Goal: Information Seeking & Learning: Learn about a topic

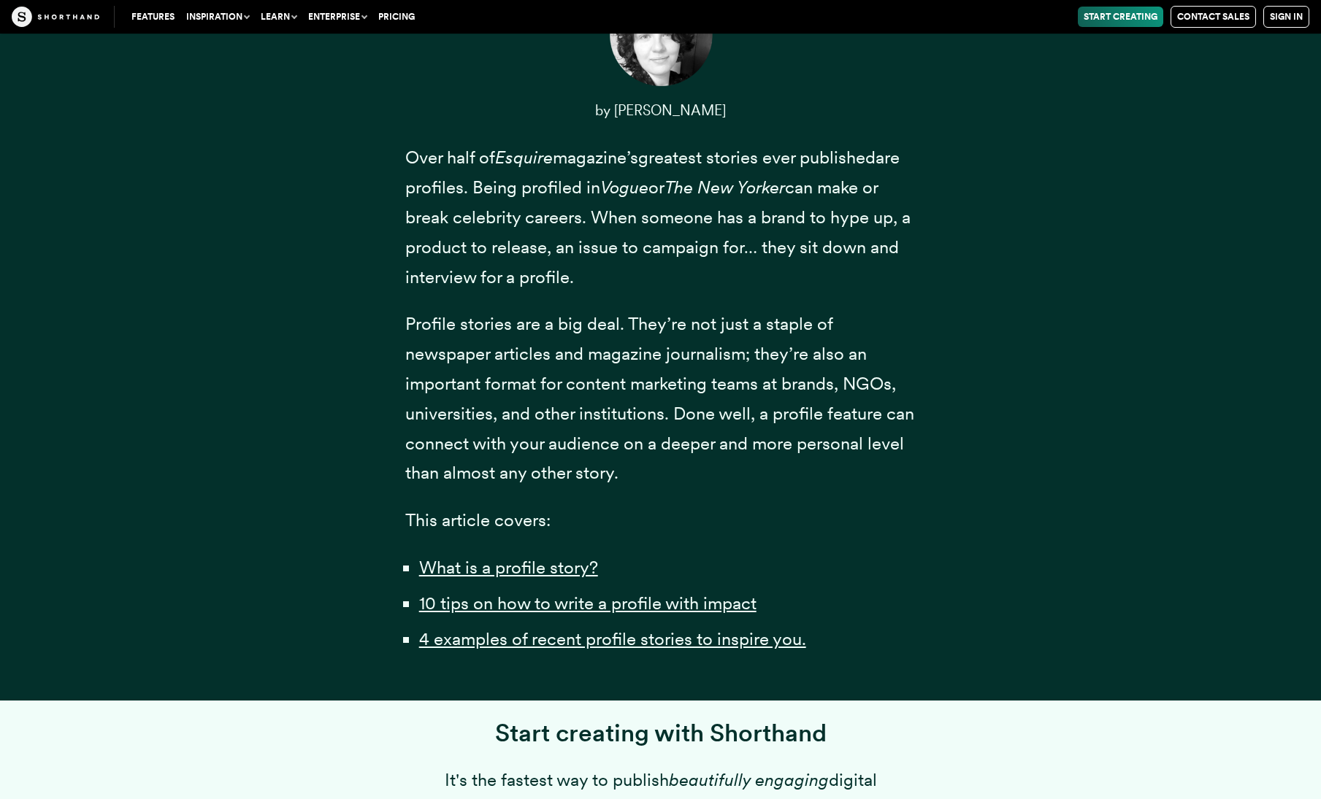
scroll to position [628, 0]
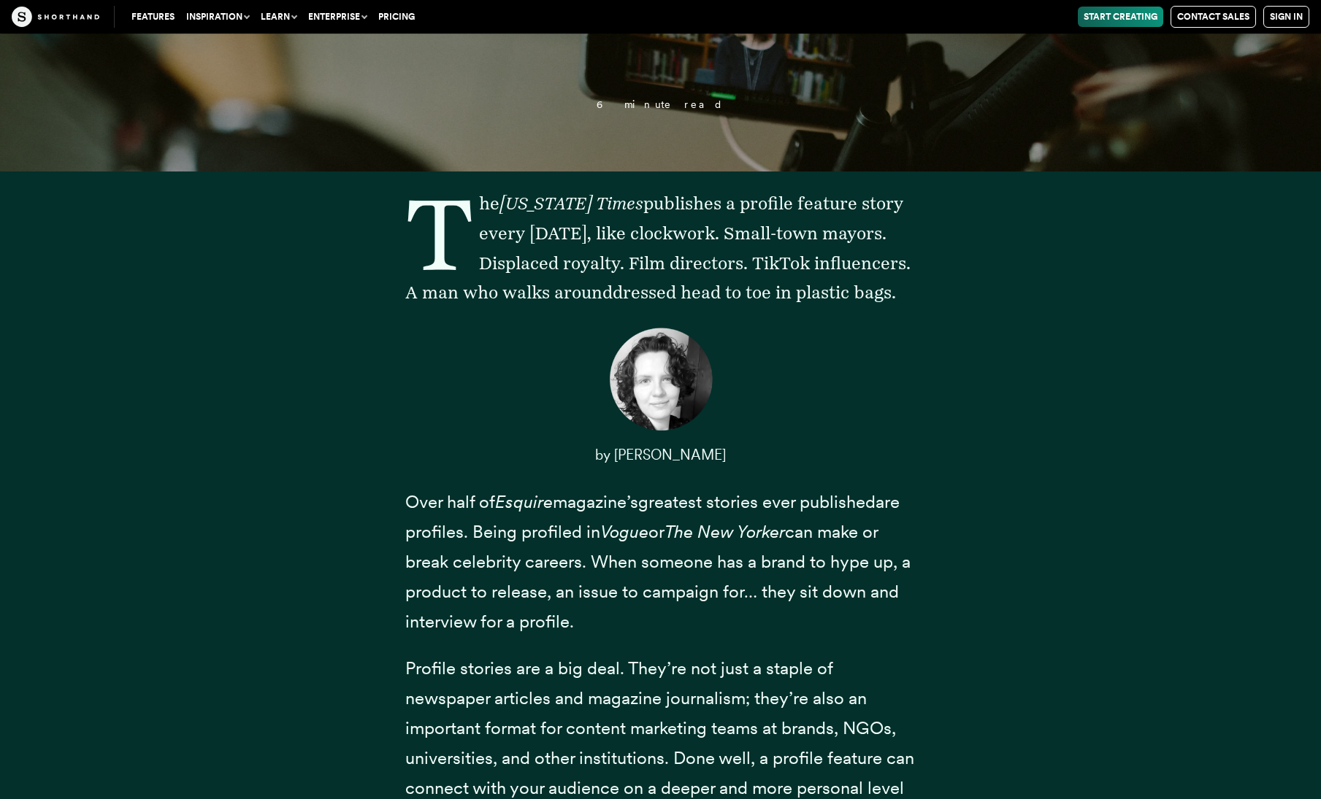
click at [533, 257] on span "The [US_STATE] Times publishes a profile feature story every [DATE], like clock…" at bounding box center [657, 248] width 505 height 110
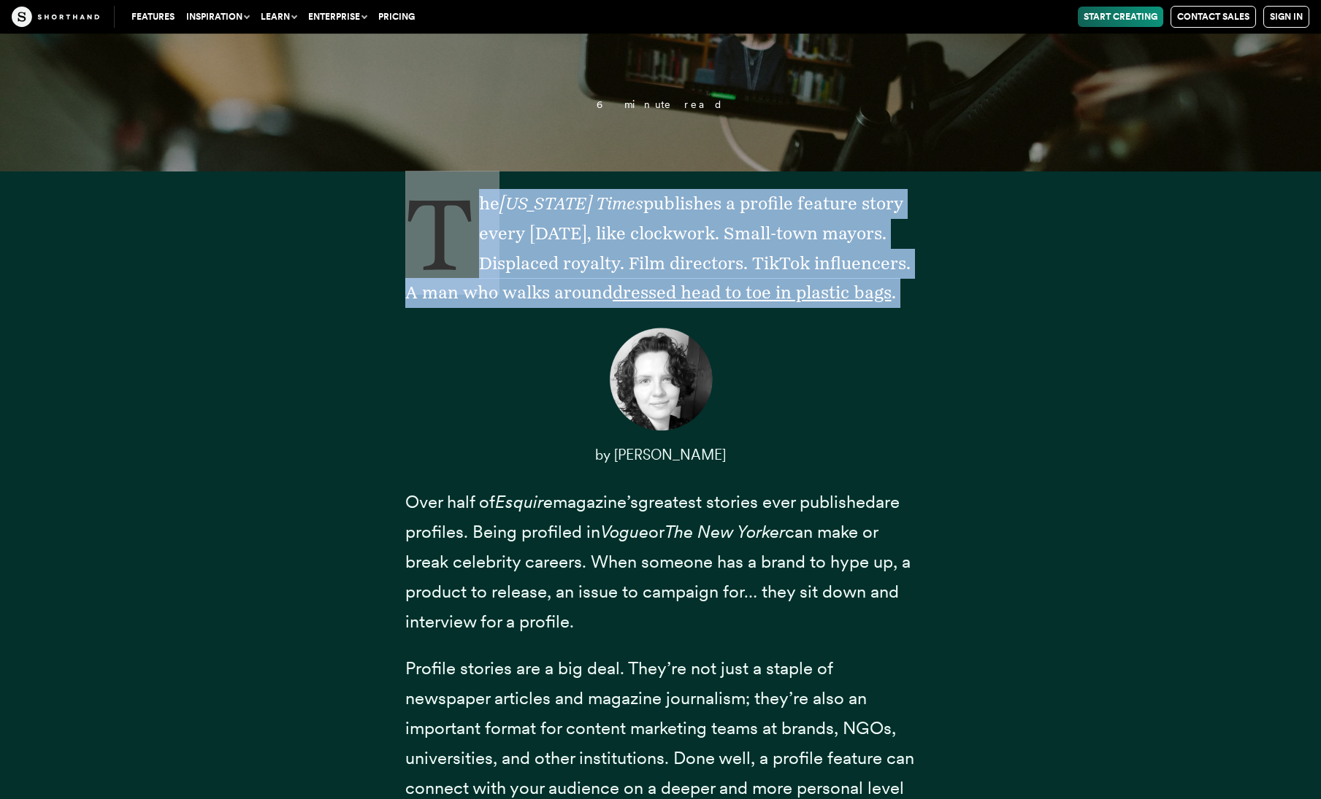
click at [533, 257] on span "The [US_STATE] Times publishes a profile feature story every [DATE], like clock…" at bounding box center [657, 248] width 505 height 110
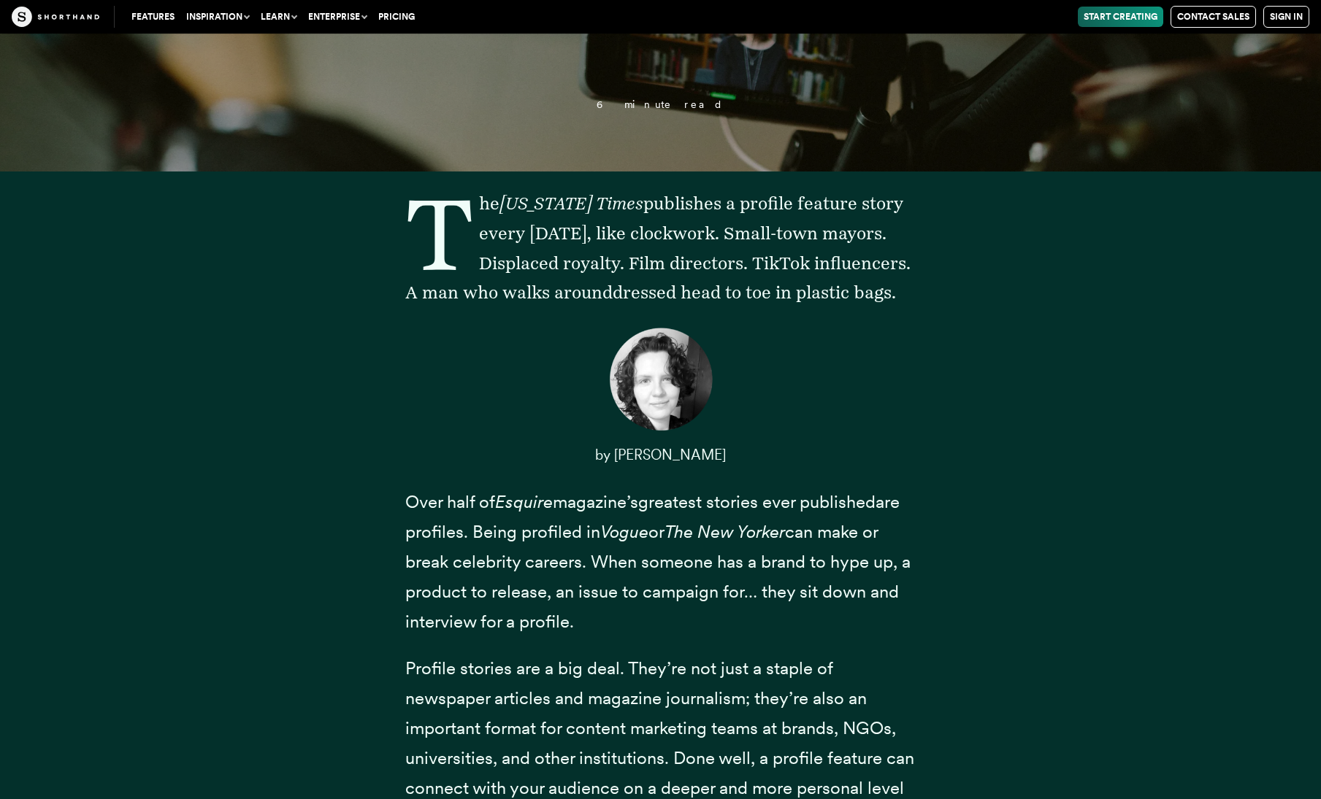
click at [664, 264] on span "The [US_STATE] Times publishes a profile feature story every [DATE], like clock…" at bounding box center [657, 248] width 505 height 110
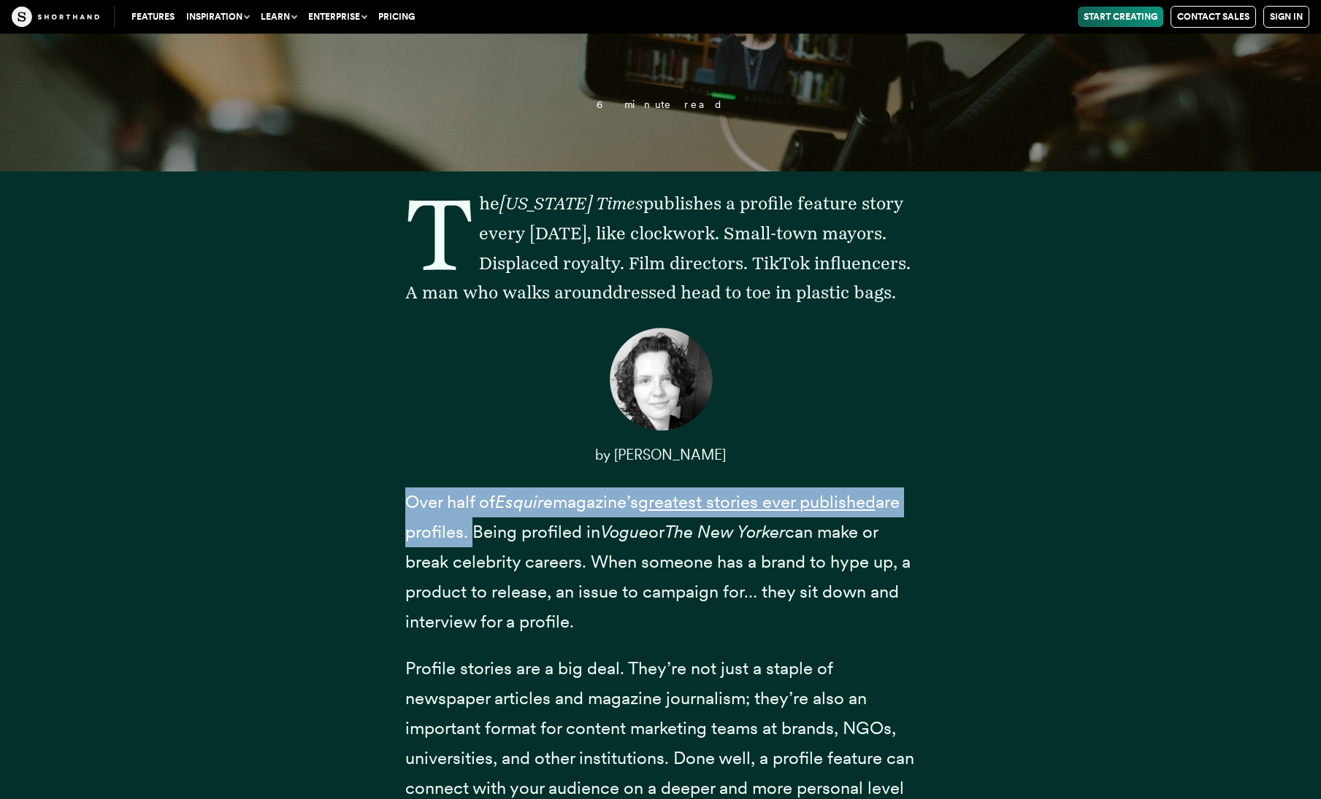
drag, startPoint x: 389, startPoint y: 500, endPoint x: 496, endPoint y: 526, distance: 110.5
click at [496, 529] on div "The [US_STATE] Times publishes a profile feature story every [DATE], like clock…" at bounding box center [660, 617] width 569 height 856
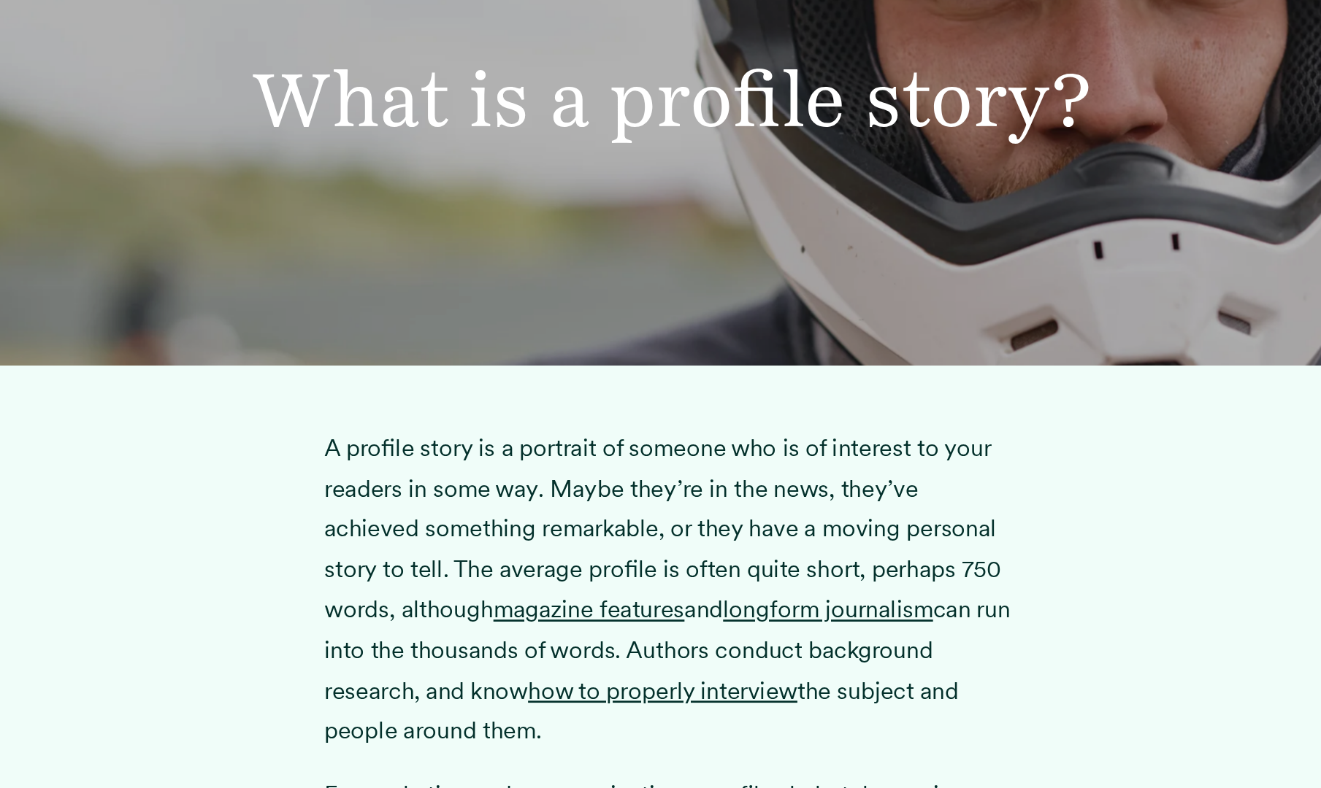
scroll to position [2052, 0]
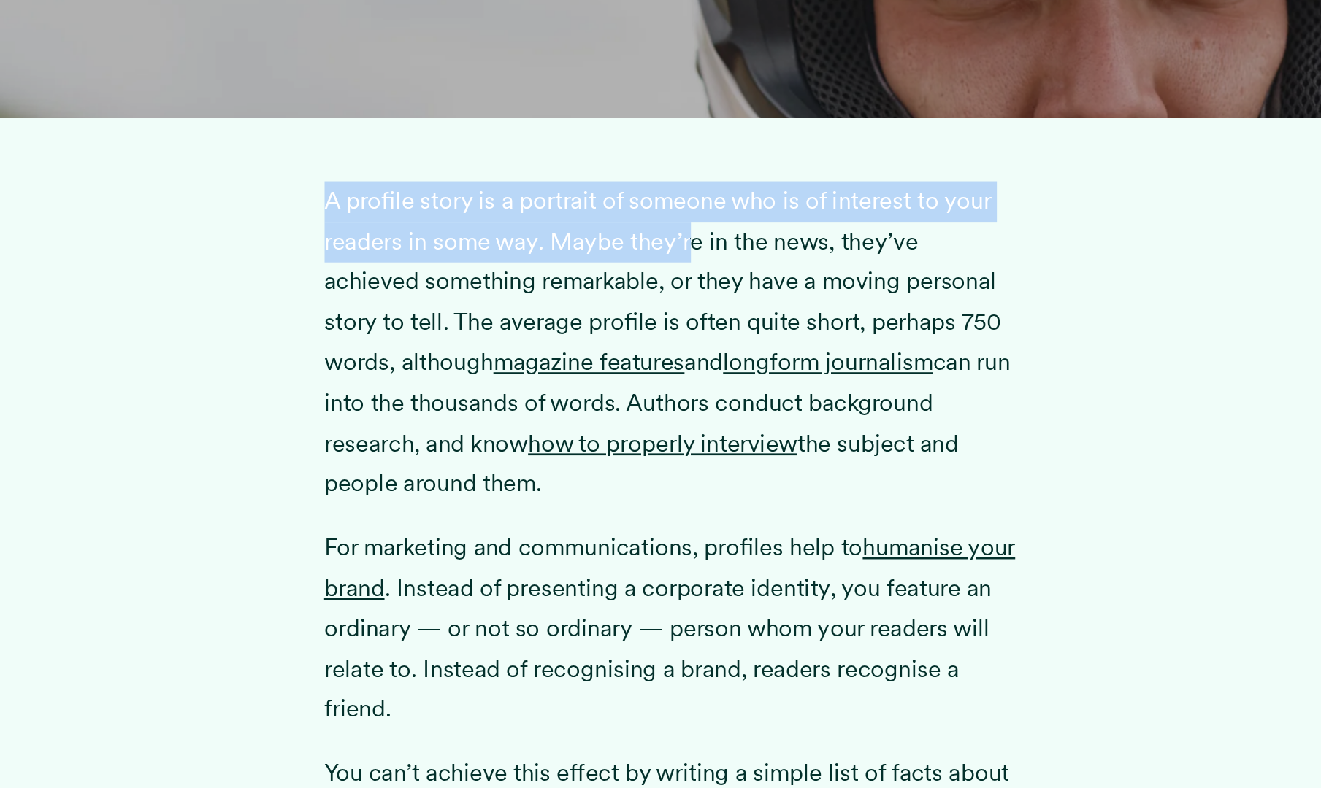
drag, startPoint x: 219, startPoint y: 147, endPoint x: 510, endPoint y: 176, distance: 292.8
click at [510, 294] on div "A profile story is a portrait of someone who is of interest to your readers in …" at bounding box center [660, 695] width 569 height 802
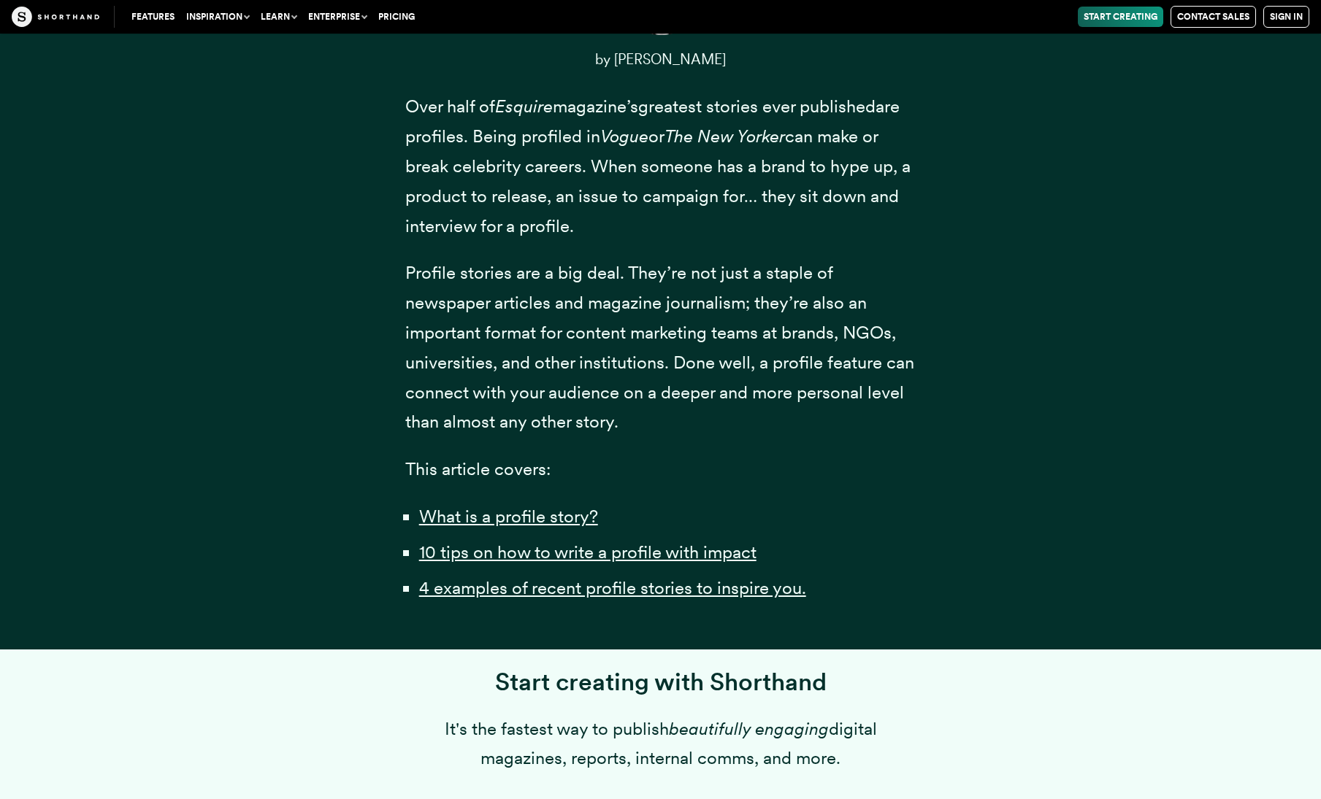
scroll to position [1061, 0]
